Goal: Transaction & Acquisition: Book appointment/travel/reservation

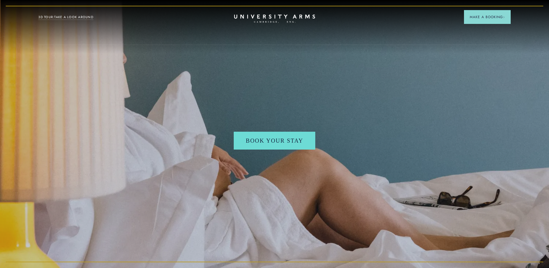
click at [278, 18] on icon "CAMBRIDGE’S LEADING LUXURY HOTEL SINCE [DATE]" at bounding box center [274, 18] width 81 height 9
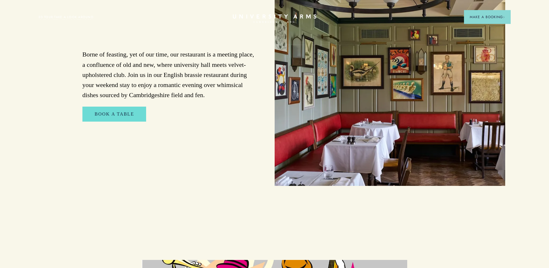
scroll to position [1261, 0]
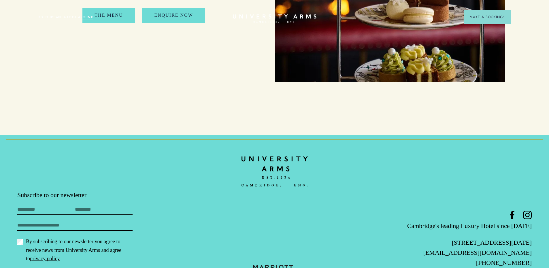
scroll to position [1083, 0]
